Goal: Transaction & Acquisition: Book appointment/travel/reservation

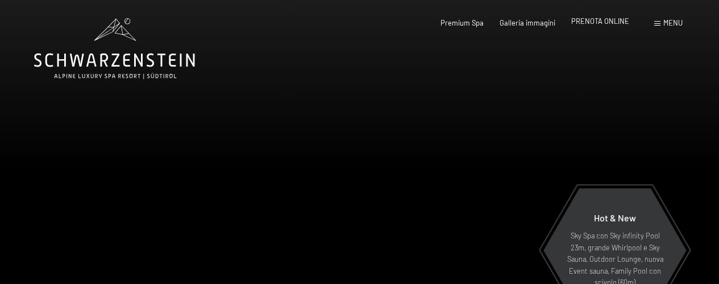
click at [613, 23] on span "PRENOTA ONLINE" at bounding box center [600, 20] width 58 height 9
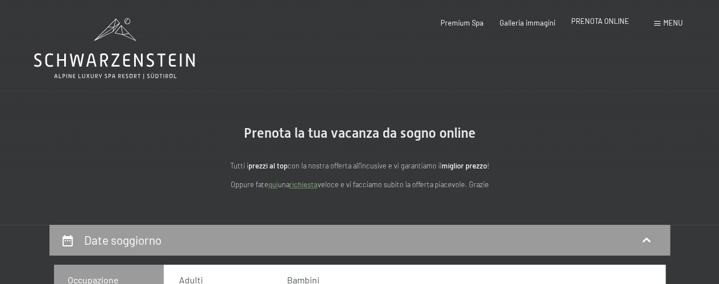
click at [619, 24] on span "PRENOTA ONLINE" at bounding box center [600, 20] width 58 height 9
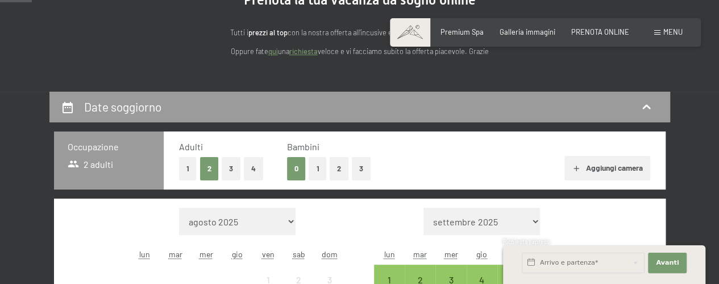
scroll to position [219, 0]
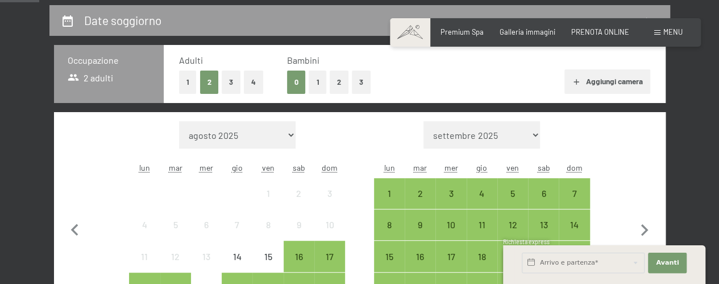
click at [319, 82] on button "1" at bounding box center [318, 81] width 18 height 23
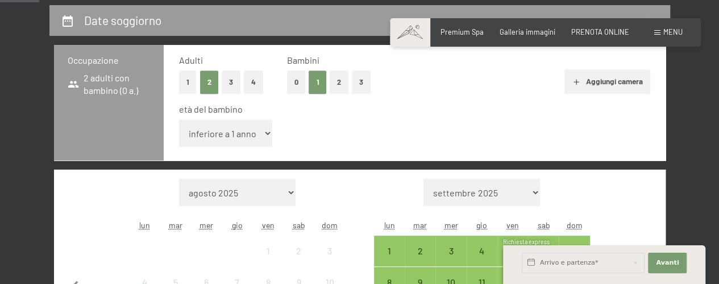
click at [261, 128] on select "inferiore a 1 anno 1 anno 2 anni 3 anni 4 anni 5 anni 6 anni 7 anni 8 anni 9 an…" at bounding box center [226, 132] width 94 height 27
select select "3"
click at [179, 119] on select "inferiore a 1 anno 1 anno 2 anni 3 anni 4 anni 5 anni 6 anni 7 anni 8 anni 9 an…" at bounding box center [226, 132] width 94 height 27
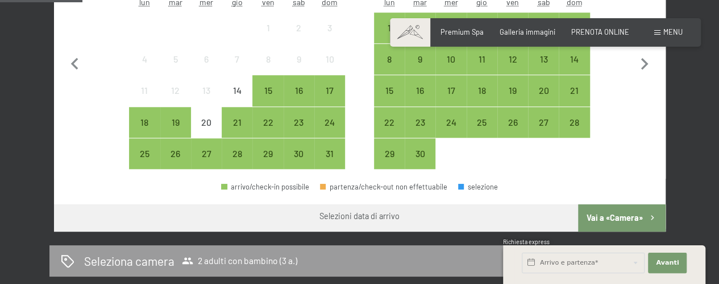
scroll to position [467, 0]
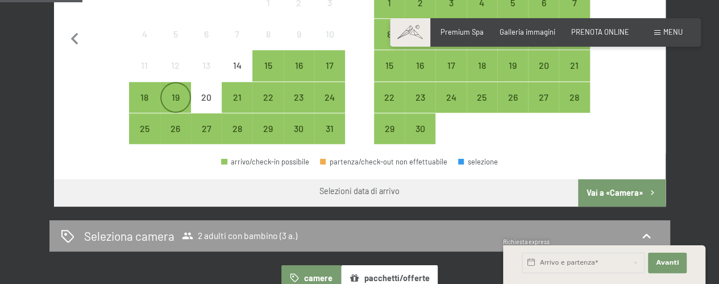
click at [168, 101] on div "19" at bounding box center [175, 107] width 28 height 28
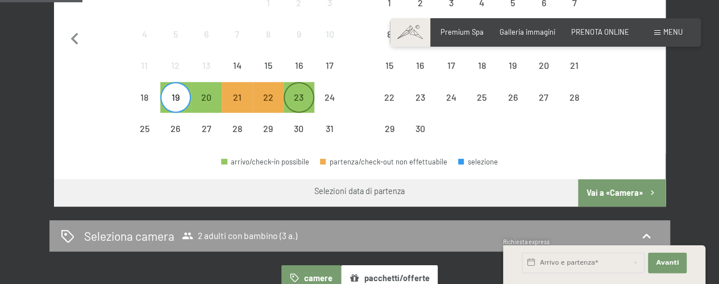
click at [306, 99] on div "23" at bounding box center [299, 107] width 28 height 28
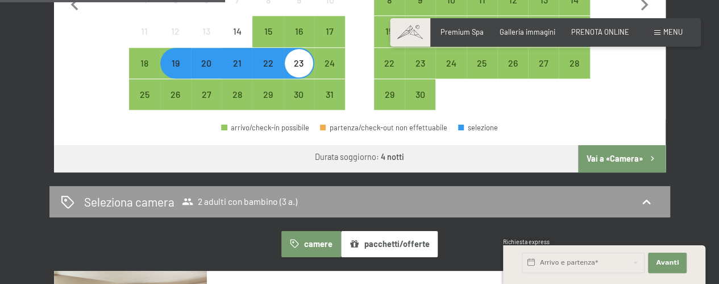
scroll to position [488, 0]
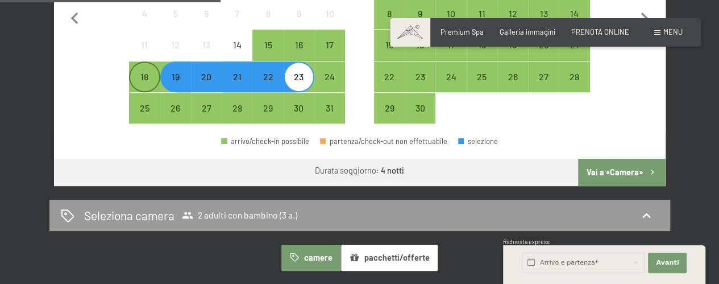
click at [152, 75] on div "18" at bounding box center [144, 86] width 28 height 28
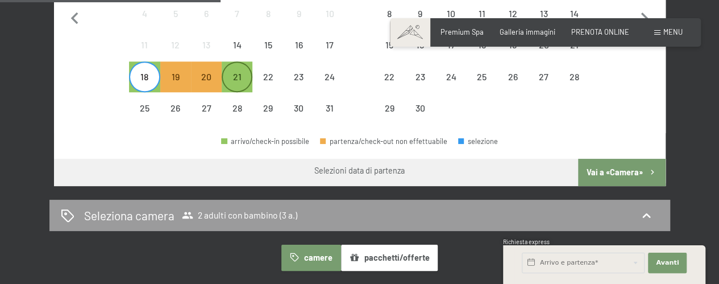
click at [244, 72] on div "21" at bounding box center [237, 86] width 28 height 28
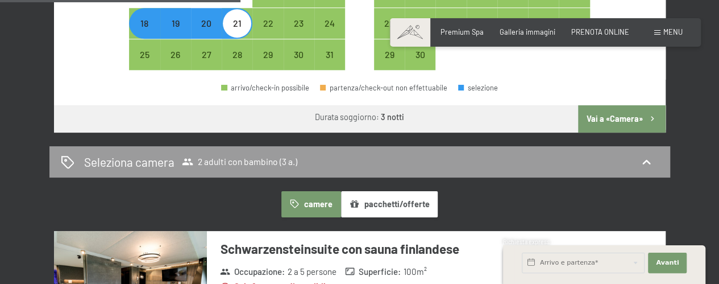
scroll to position [533, 0]
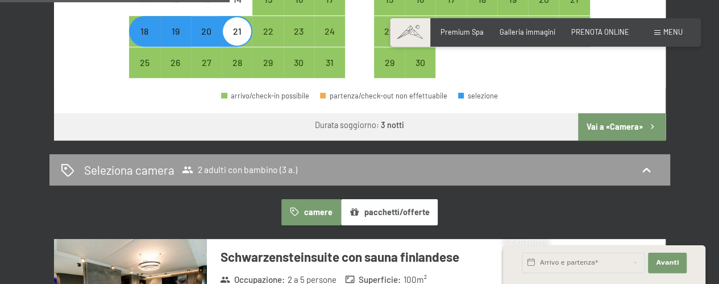
click at [615, 131] on button "Vai a «Camera»" at bounding box center [621, 126] width 87 height 27
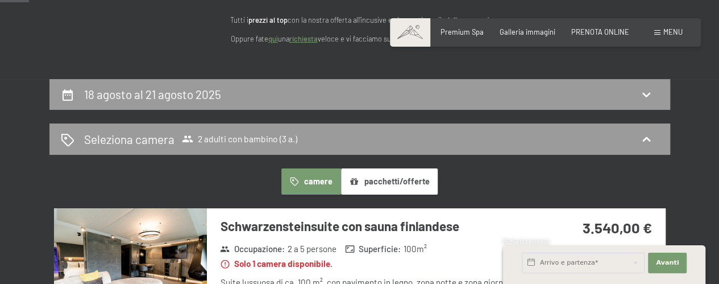
scroll to position [0, 0]
